Goal: Task Accomplishment & Management: Manage account settings

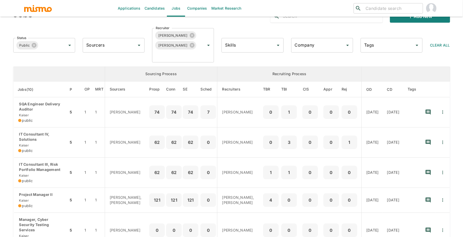
scroll to position [20, 0]
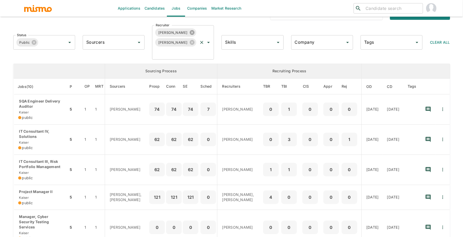
click at [190, 32] on icon at bounding box center [192, 32] width 5 height 5
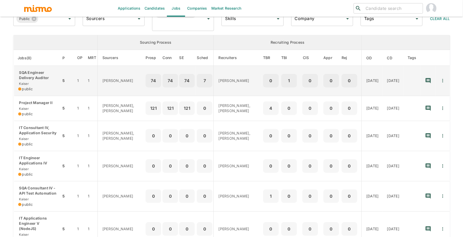
scroll to position [39, 0]
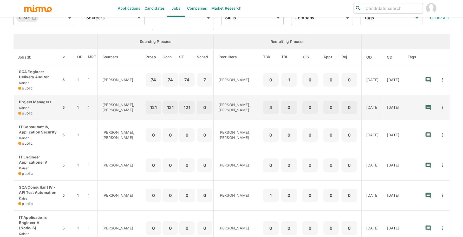
click at [34, 104] on div "Project Manager II Kaiser public" at bounding box center [37, 107] width 39 height 16
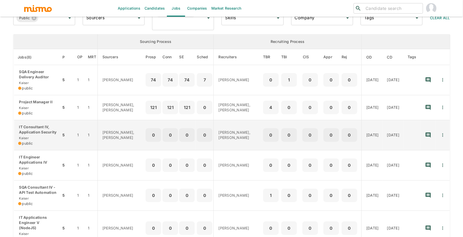
click at [34, 134] on p "IT Consultant IV, Application Security" at bounding box center [37, 129] width 39 height 10
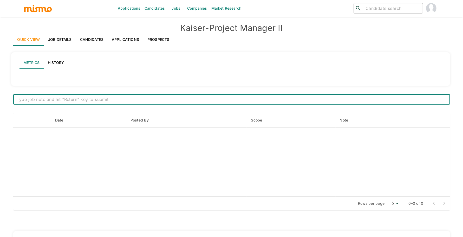
click at [62, 38] on link "Job Details" at bounding box center [60, 39] width 32 height 12
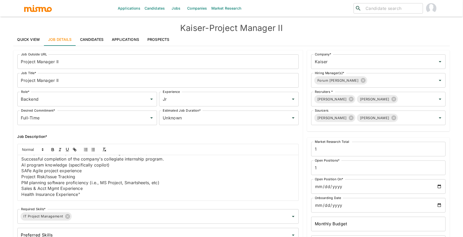
scroll to position [256, 0]
click at [84, 194] on p "Health Insurance Experience"" at bounding box center [158, 194] width 273 height 6
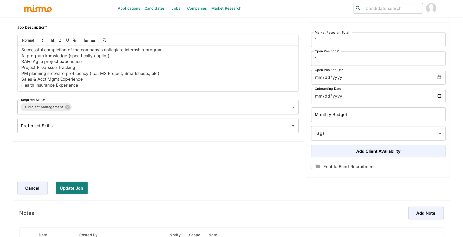
scroll to position [136, 0]
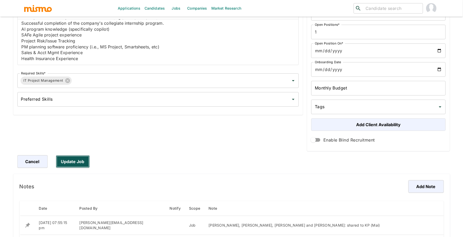
click at [79, 162] on button "Update Job" at bounding box center [73, 161] width 34 height 12
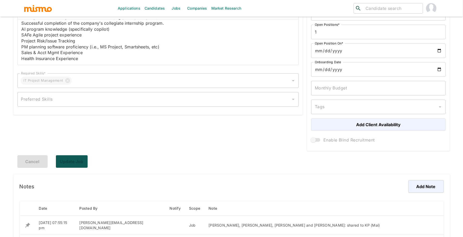
scroll to position [0, 0]
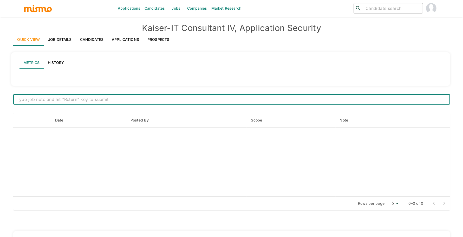
click at [50, 41] on link "Job Details" at bounding box center [60, 39] width 32 height 12
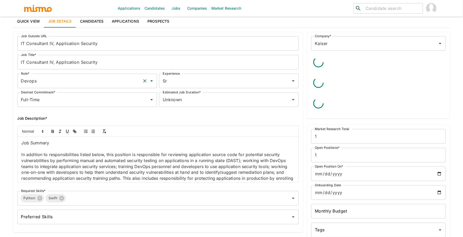
scroll to position [27, 0]
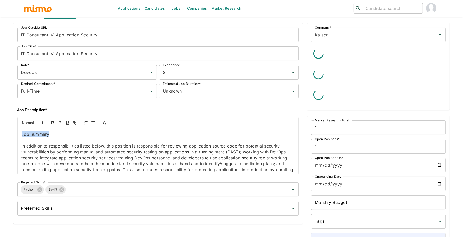
drag, startPoint x: 63, startPoint y: 134, endPoint x: 0, endPoint y: 134, distance: 63.4
click at [0, 134] on div "Applications Candidates Jobs Companies Market Research ​ ​ Kaiser - IT Consulta…" at bounding box center [231, 97] width 463 height 249
click at [73, 136] on p "Job Summary" at bounding box center [158, 134] width 273 height 6
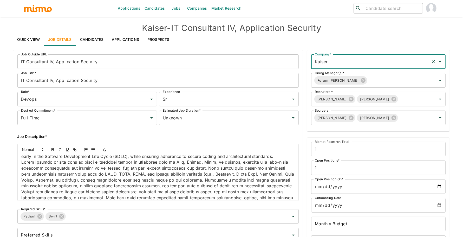
scroll to position [87, 0]
click at [54, 166] on p at bounding box center [158, 189] width 273 height 59
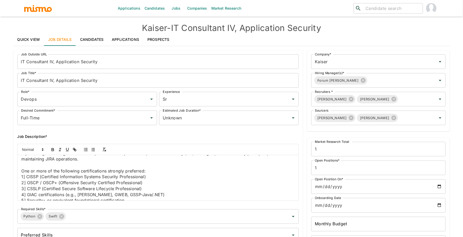
scroll to position [638, 0]
click at [26, 169] on p at bounding box center [158, 166] width 273 height 6
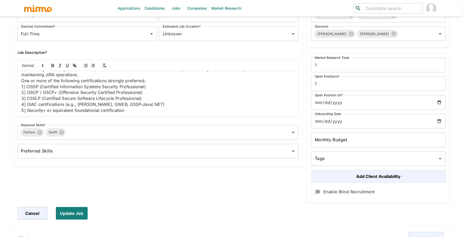
scroll to position [90, 0]
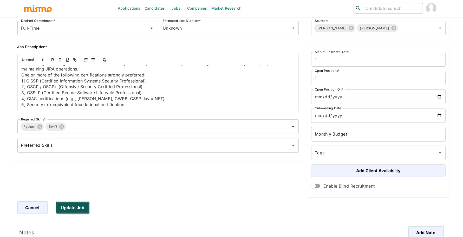
click at [71, 207] on button "Update Job" at bounding box center [73, 207] width 34 height 12
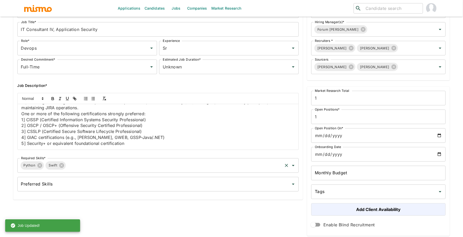
scroll to position [0, 0]
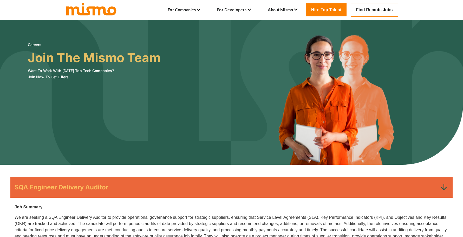
scroll to position [62, 0]
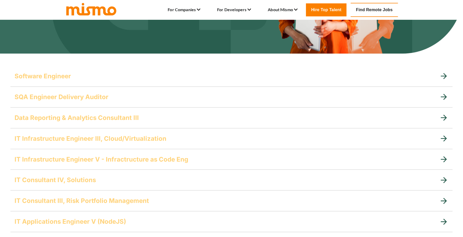
scroll to position [114, 0]
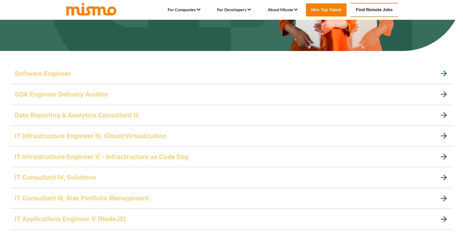
click at [84, 115] on h5 "Data Reporting & Analytics Consultant III" at bounding box center [77, 115] width 124 height 8
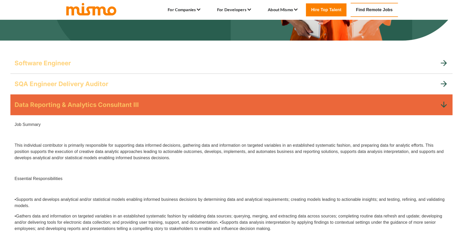
scroll to position [121, 0]
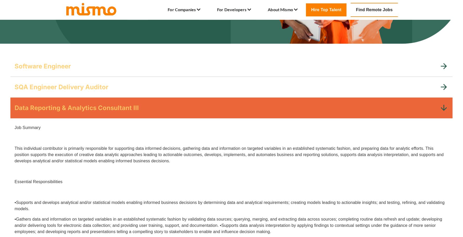
click at [84, 115] on div "Data Reporting & Analytics Consultant III" at bounding box center [231, 107] width 442 height 21
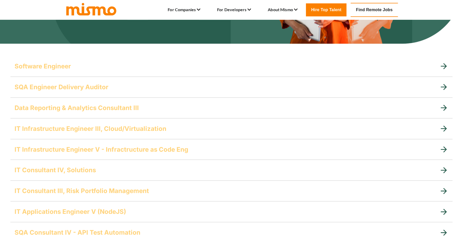
click at [79, 110] on h5 "Data Reporting & Analytics Consultant III" at bounding box center [77, 108] width 124 height 8
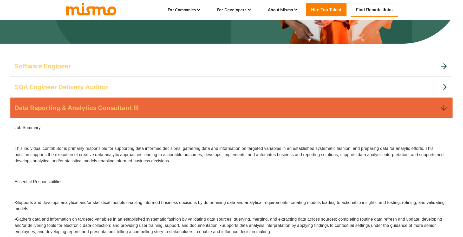
click at [79, 110] on h5 "Data Reporting & Analytics Consultant III" at bounding box center [77, 108] width 124 height 8
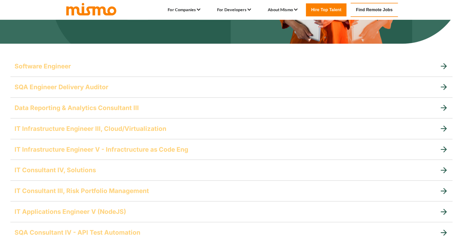
click at [78, 150] on h5 "IT Infrastructure Engineer V - Infractructure as Code Eng" at bounding box center [102, 149] width 174 height 8
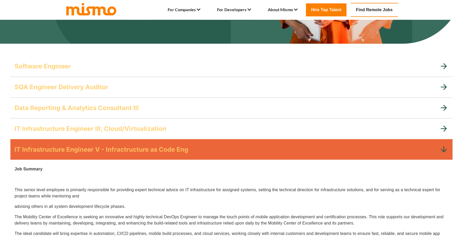
click at [78, 150] on h5 "IT Infrastructure Engineer V - Infractructure as Code Eng" at bounding box center [102, 149] width 174 height 8
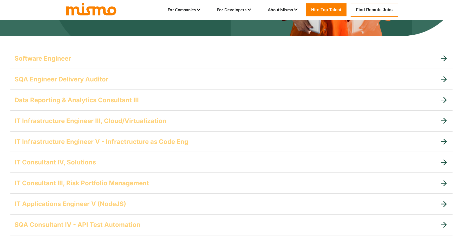
click at [78, 159] on h5 "IT Consultant IV, Solutions" at bounding box center [55, 162] width 81 height 8
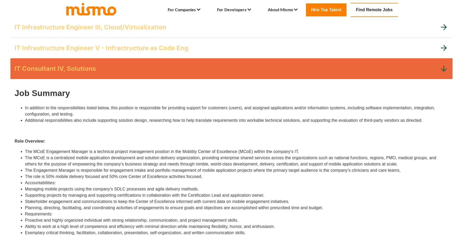
scroll to position [165, 0]
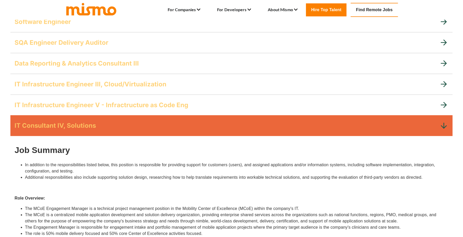
click at [79, 127] on h5 "IT Consultant IV, Solutions" at bounding box center [55, 125] width 81 height 8
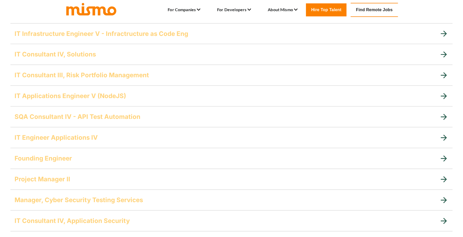
scroll to position [237, 0]
click at [77, 133] on h5 "IT Engineer Applications IV" at bounding box center [56, 137] width 83 height 8
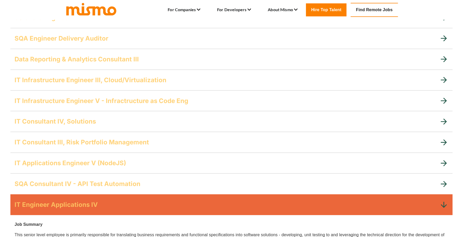
scroll to position [185, 0]
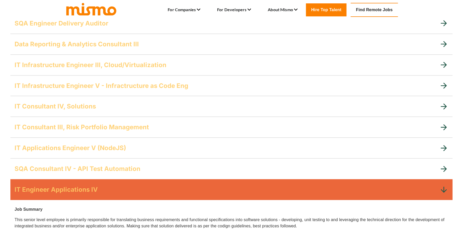
click at [70, 193] on h5 "IT Engineer Applications IV" at bounding box center [56, 189] width 83 height 8
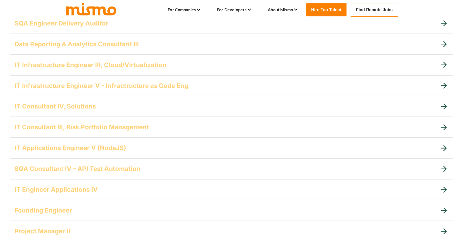
click at [70, 174] on div "SQA Consultant IV - API Test Automation" at bounding box center [231, 168] width 442 height 21
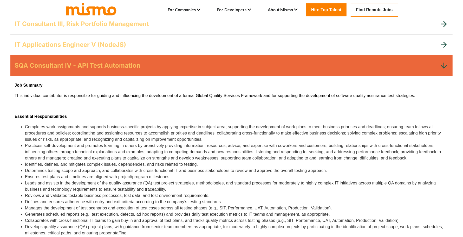
scroll to position [252, 0]
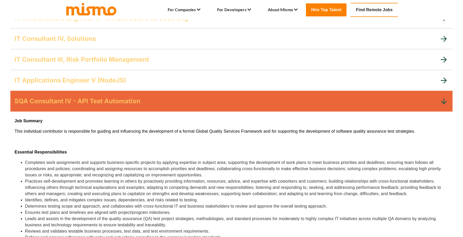
click at [112, 99] on h5 "SQA Consultant IV - API Test Automation" at bounding box center [78, 101] width 126 height 8
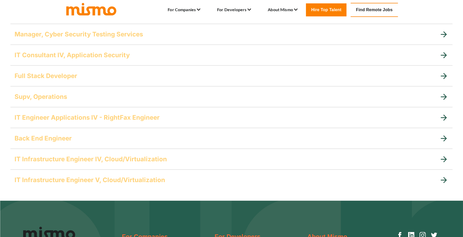
scroll to position [429, 0]
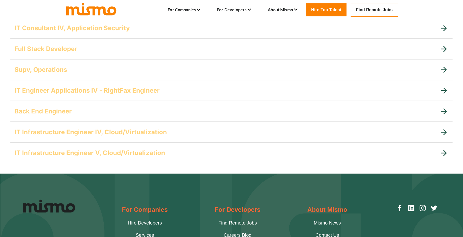
click at [98, 147] on div "IT Infrastructure Engineer V, Cloud/Virtualization" at bounding box center [231, 152] width 442 height 21
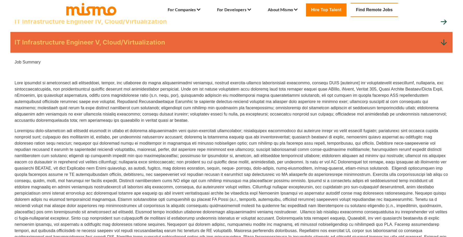
scroll to position [471, 0]
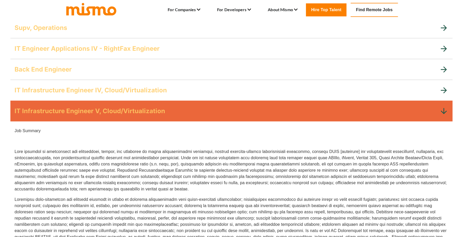
click at [143, 108] on h5 "IT Infrastructure Engineer V, Cloud/Virtualization" at bounding box center [90, 111] width 150 height 8
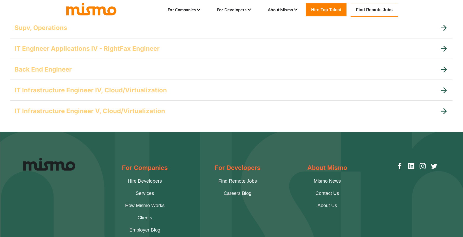
click at [146, 86] on h5 "IT Infrastructure Engineer IV, Cloud/Virtualization" at bounding box center [91, 90] width 152 height 8
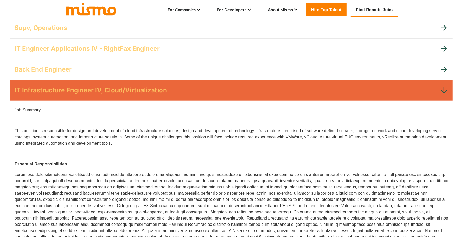
click at [146, 86] on h5 "IT Infrastructure Engineer IV, Cloud/Virtualization" at bounding box center [91, 90] width 152 height 8
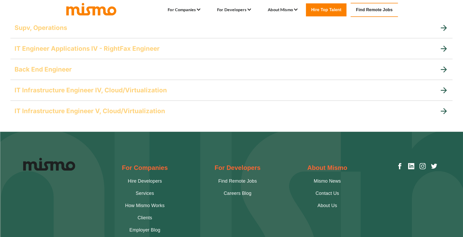
click at [144, 62] on div "Back End Engineer" at bounding box center [231, 69] width 442 height 21
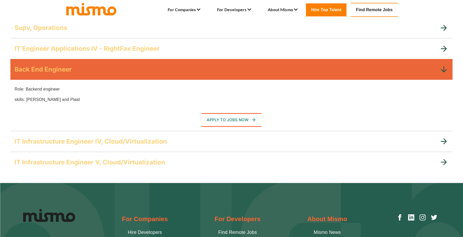
click at [144, 62] on div "Back End Engineer" at bounding box center [231, 69] width 442 height 21
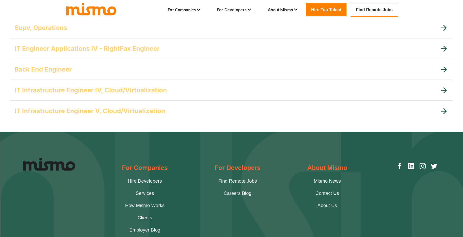
click at [145, 47] on h5 "IT Engineer Applications IV - RightFax Engineer" at bounding box center [87, 48] width 145 height 8
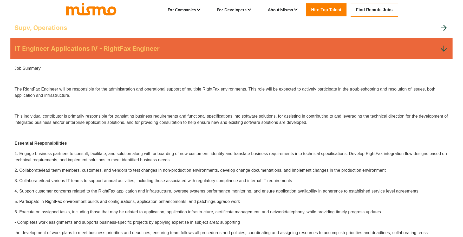
click at [145, 47] on h5 "IT Engineer Applications IV - RightFax Engineer" at bounding box center [87, 48] width 145 height 8
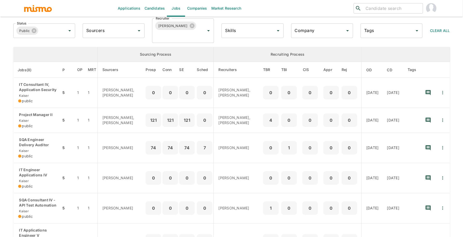
scroll to position [26, 0]
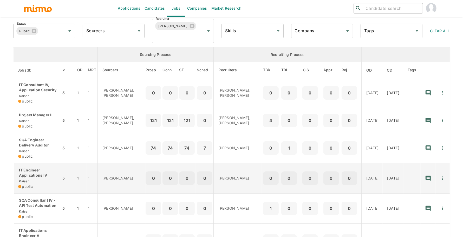
click at [40, 170] on p "IT Engineer Applications IV" at bounding box center [37, 172] width 39 height 10
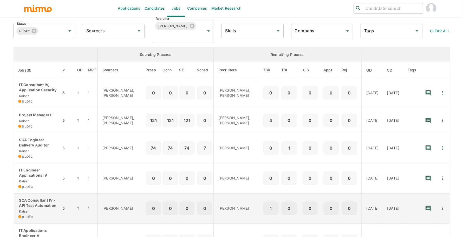
click at [46, 202] on p "SQA Consultant IV - API Test Automation" at bounding box center [37, 203] width 39 height 10
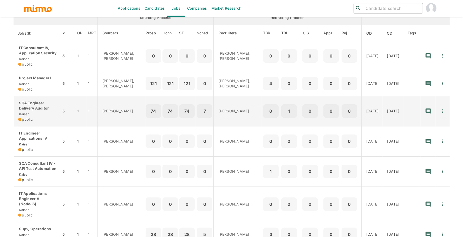
scroll to position [64, 0]
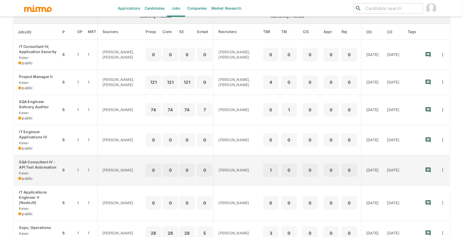
click at [45, 162] on p "SQA Consultant IV - API Test Automation" at bounding box center [37, 164] width 39 height 10
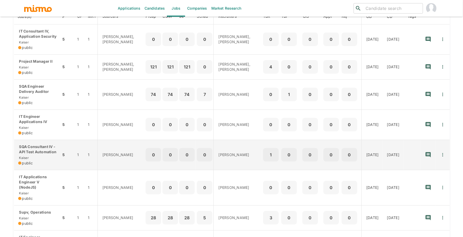
scroll to position [91, 0]
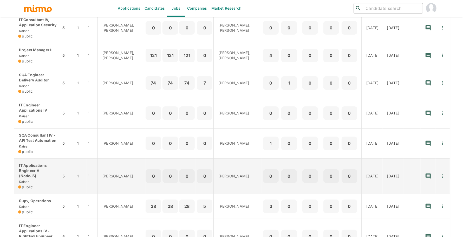
click at [50, 174] on div "IT Applications Engineer V (NodeJS) Kaiser public" at bounding box center [37, 176] width 39 height 27
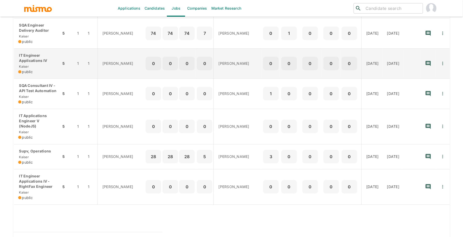
scroll to position [148, 0]
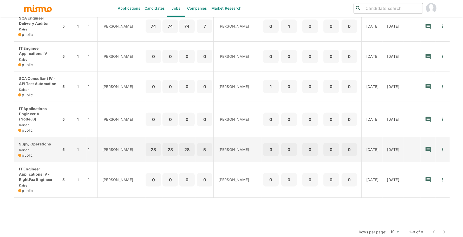
click at [94, 142] on td "1" at bounding box center [92, 149] width 11 height 25
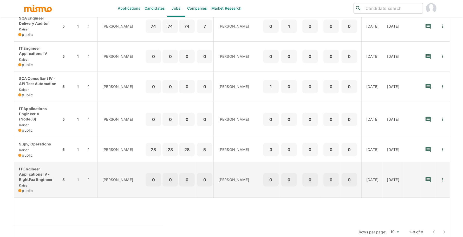
click at [51, 169] on p "IT Engineer Applications IV - RightFax Engineer" at bounding box center [37, 174] width 39 height 16
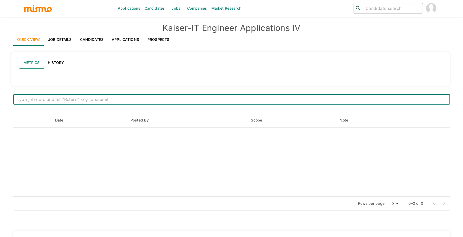
click at [71, 36] on link "Job Details" at bounding box center [60, 39] width 32 height 12
click at [62, 34] on link "Job Details" at bounding box center [60, 39] width 32 height 12
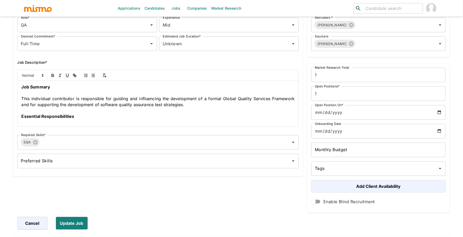
scroll to position [65, 0]
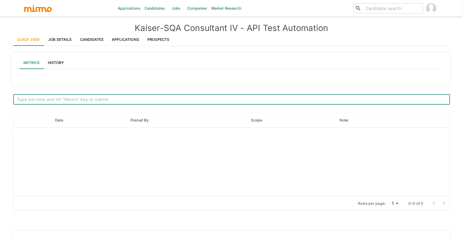
click at [57, 35] on link "Job Details" at bounding box center [60, 39] width 32 height 12
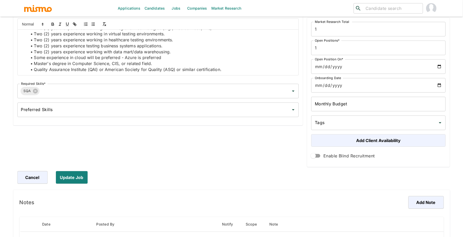
scroll to position [130, 0]
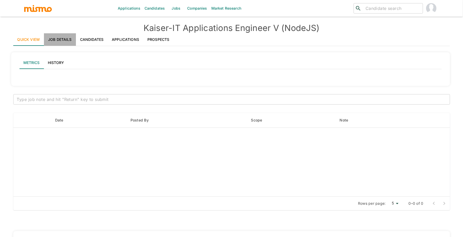
click at [63, 37] on link "Job Details" at bounding box center [60, 39] width 32 height 12
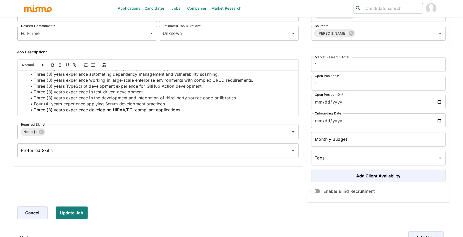
scroll to position [101, 0]
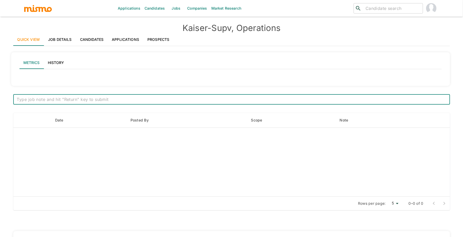
click at [62, 40] on link "Job Details" at bounding box center [60, 39] width 32 height 12
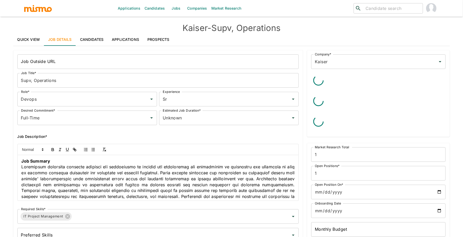
click at [56, 160] on p "Job Summary" at bounding box center [158, 161] width 273 height 6
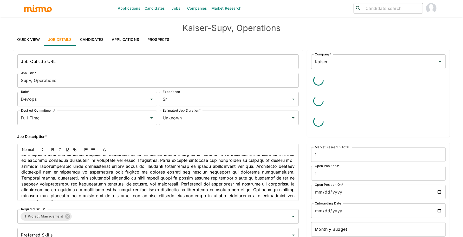
scroll to position [45, 0]
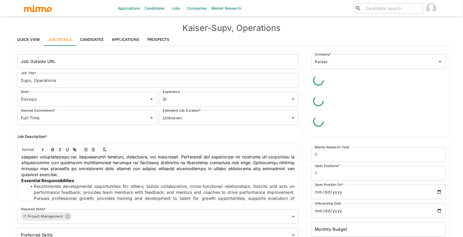
click at [85, 179] on p "Essential Responsibilities" at bounding box center [158, 180] width 273 height 6
click at [20, 180] on div "Job Summary Essential Responsibilities Recommends developmental opportunities f…" at bounding box center [158, 177] width 281 height 45
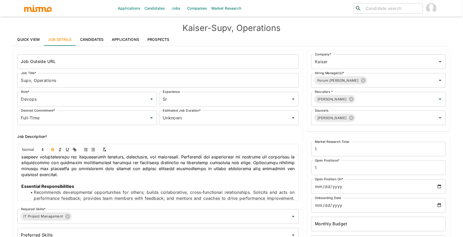
click at [75, 187] on span at bounding box center [74, 185] width 1 height 5
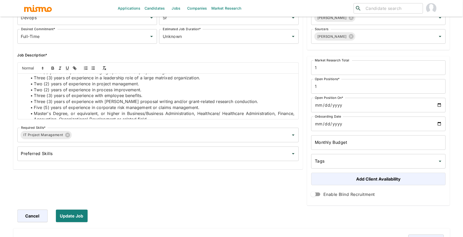
scroll to position [97, 0]
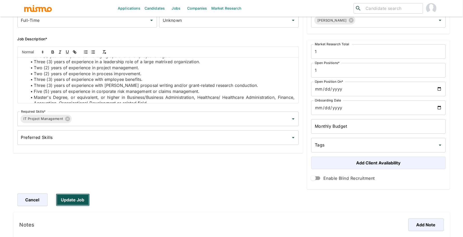
click at [77, 201] on button "Update Job" at bounding box center [73, 199] width 34 height 12
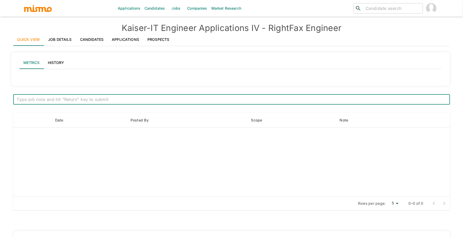
click at [65, 35] on link "Job Details" at bounding box center [60, 39] width 32 height 12
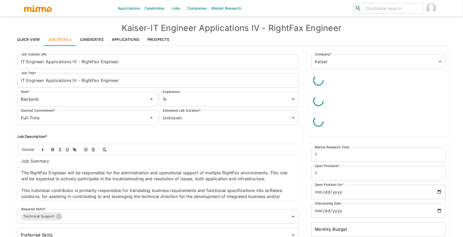
click at [37, 158] on p "Job Summary" at bounding box center [158, 161] width 273 height 6
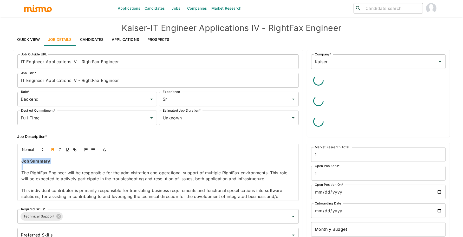
click at [49, 162] on strong "Job Summary" at bounding box center [36, 160] width 29 height 5
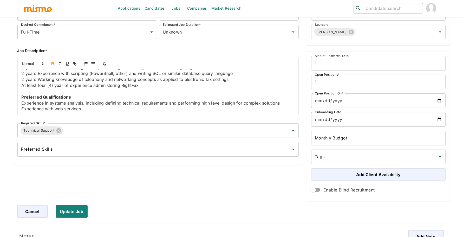
scroll to position [90, 0]
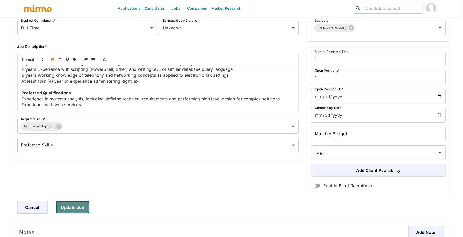
click at [72, 210] on button "Update Job" at bounding box center [73, 207] width 34 height 12
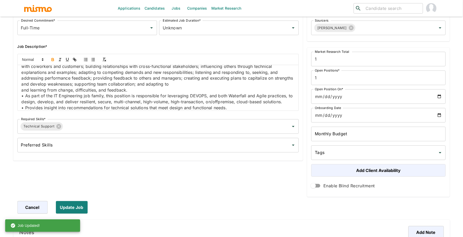
scroll to position [143, 0]
